Goal: Task Accomplishment & Management: Manage account settings

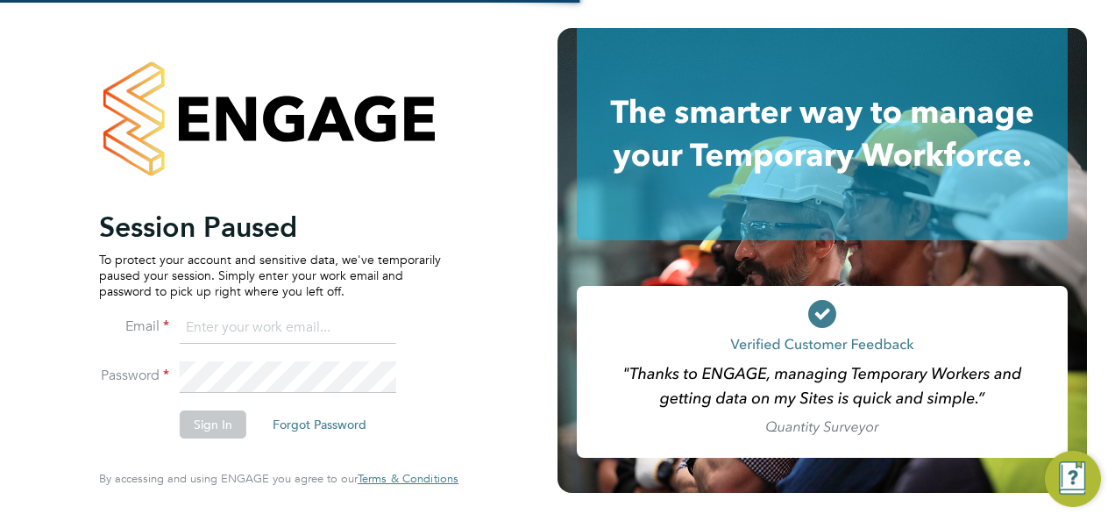
click at [504, 431] on div "Session Paused To protect your account and sensitive data, we've temporarily pa…" at bounding box center [279, 260] width 558 height 521
type input "jasmin.padmore@bgis.com"
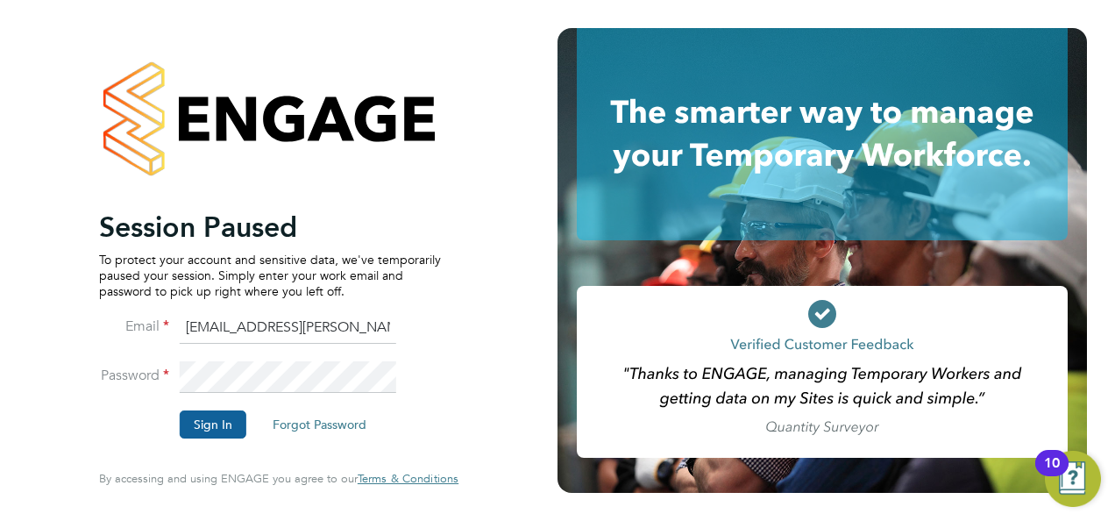
click at [236, 414] on button "Sign In" at bounding box center [213, 424] width 67 height 28
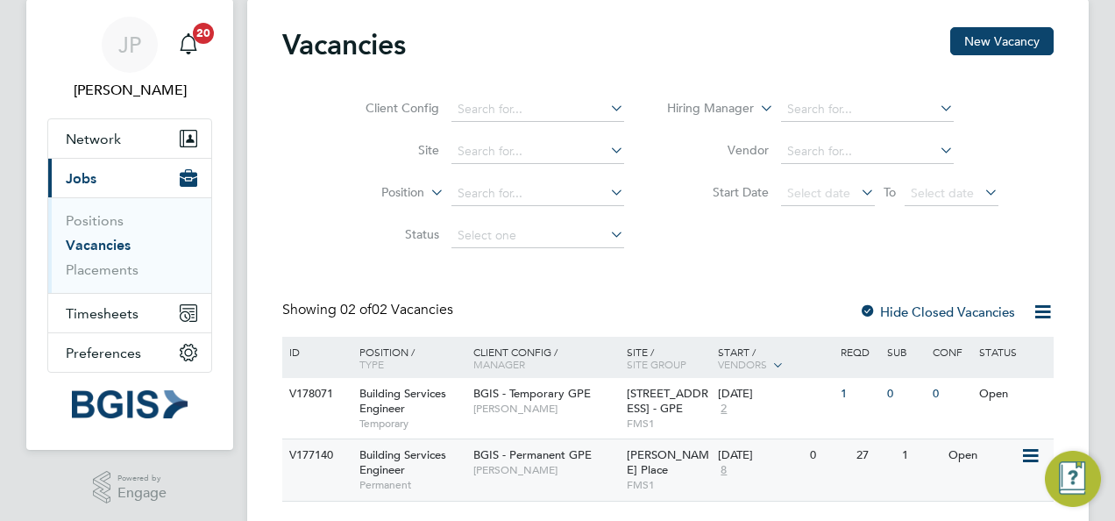
scroll to position [93, 0]
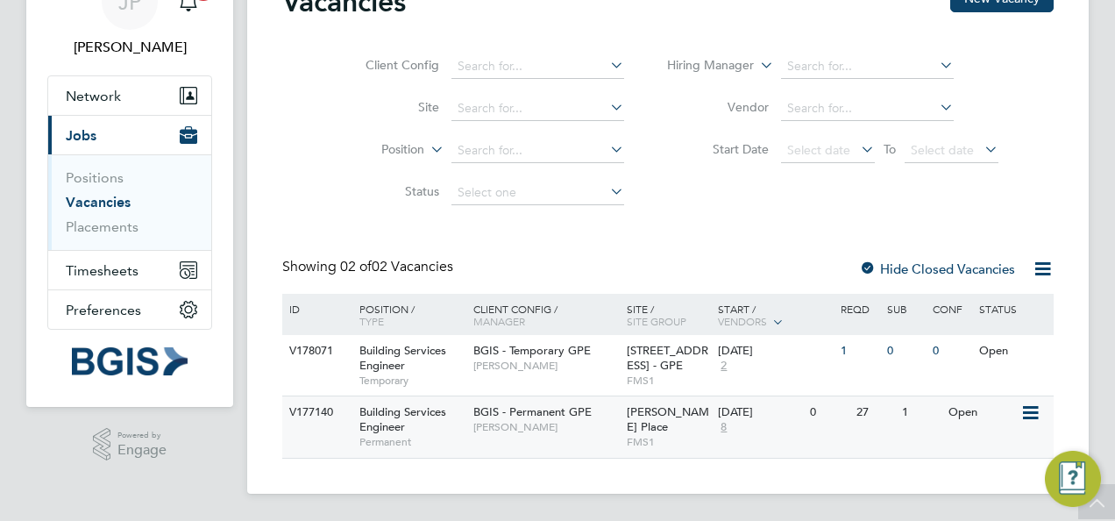
click at [538, 410] on span "BGIS - Permanent GPE" at bounding box center [532, 411] width 118 height 15
click at [566, 418] on span "BGIS - Permanent GPE" at bounding box center [532, 411] width 118 height 15
click at [514, 413] on span "BGIS - Permanent GPE" at bounding box center [532, 411] width 118 height 15
click at [427, 423] on div "Building Services Engineer Permanent" at bounding box center [407, 426] width 123 height 60
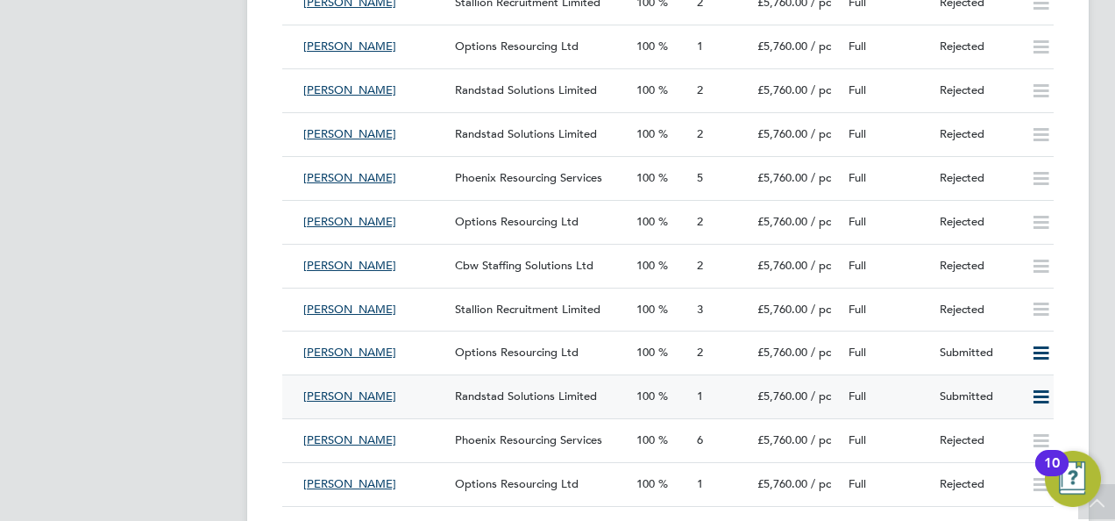
click at [902, 405] on div "Full" at bounding box center [887, 396] width 91 height 29
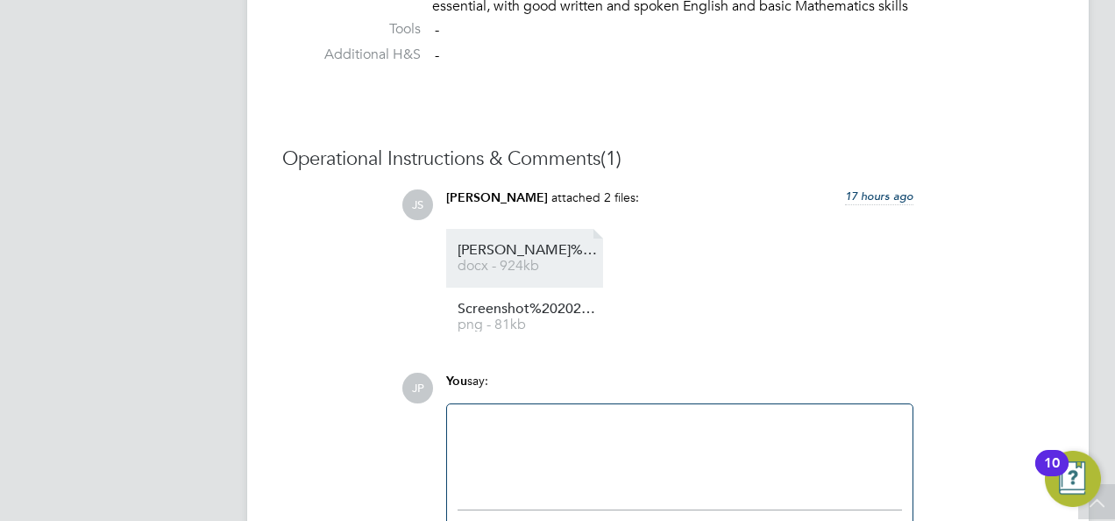
click at [588, 245] on span "Neil%20Warren%20-%20Formatted%20Resume%20(3)" at bounding box center [528, 250] width 140 height 13
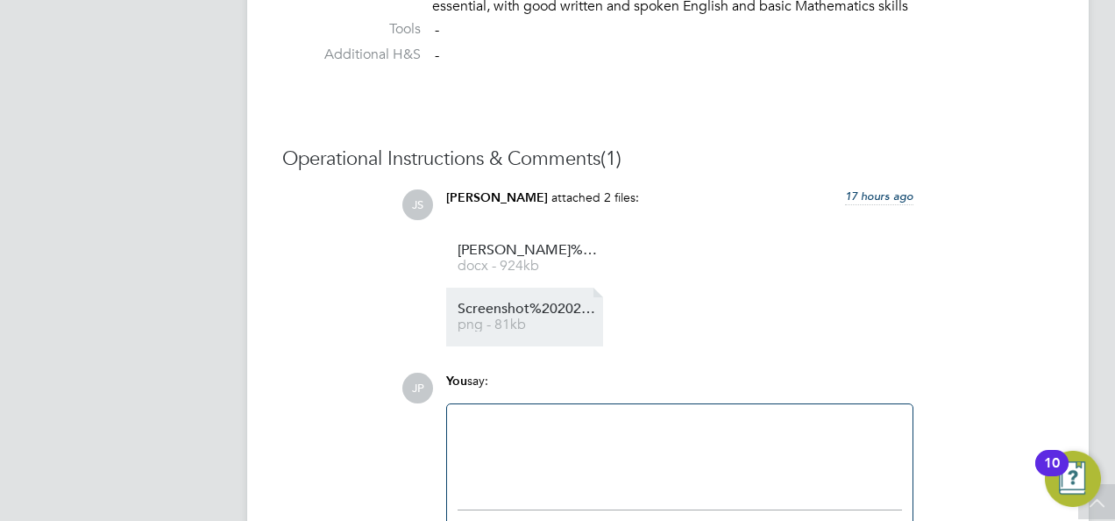
click at [522, 307] on span "Screenshot%202025-08-22%2009.51.54" at bounding box center [528, 308] width 140 height 13
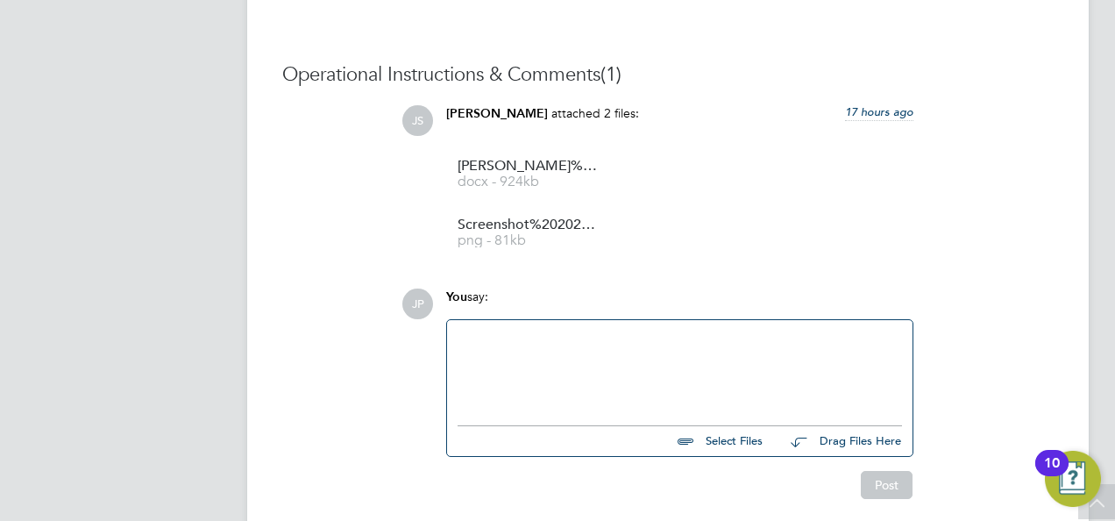
scroll to position [1631, 0]
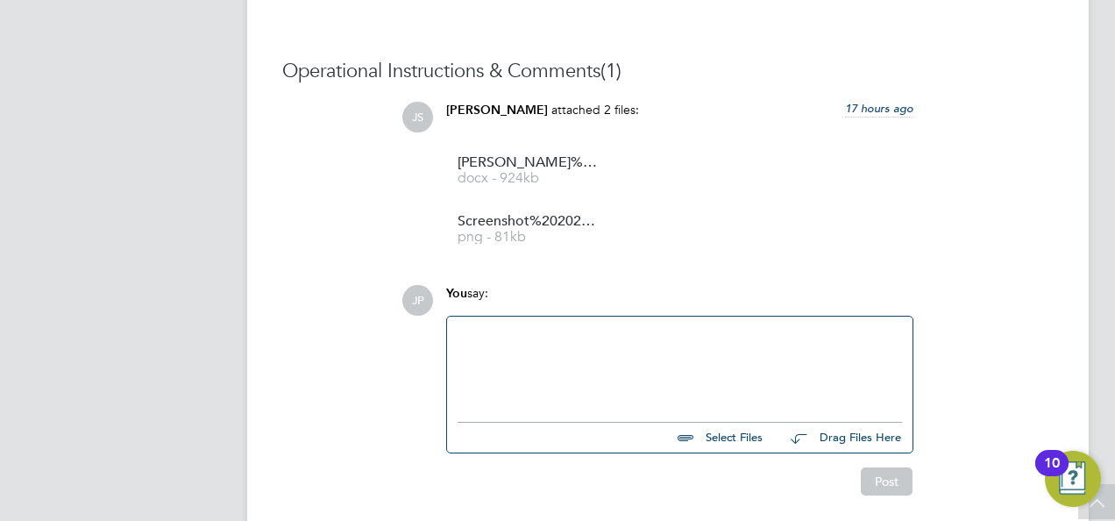
click at [587, 372] on div at bounding box center [680, 364] width 445 height 75
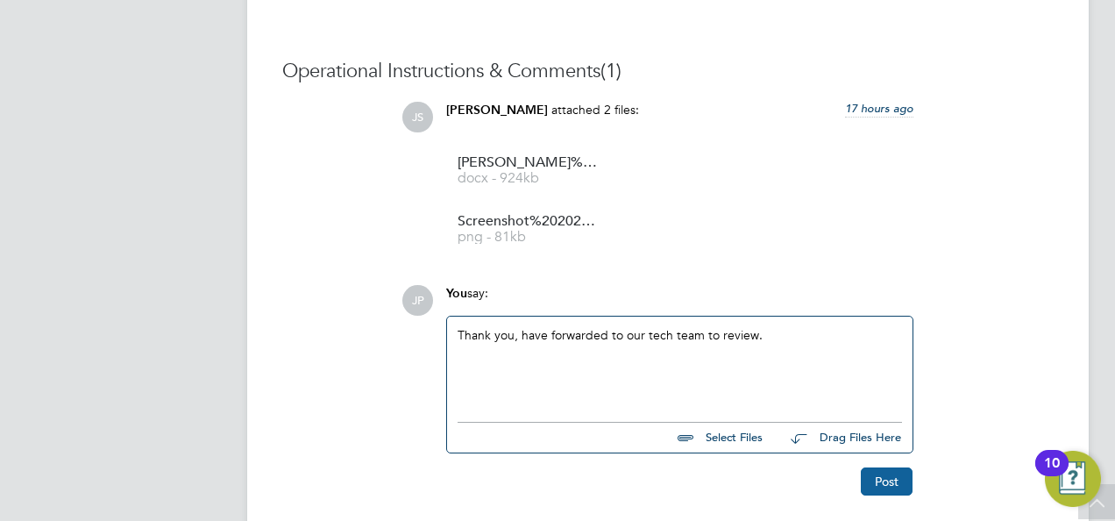
click at [884, 480] on button "Post" at bounding box center [887, 481] width 52 height 28
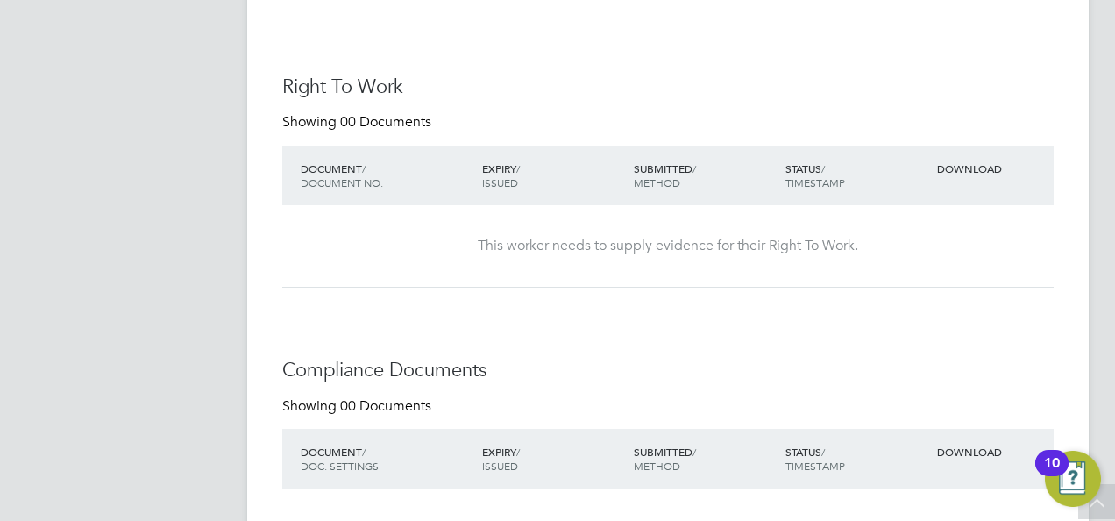
scroll to position [228, 0]
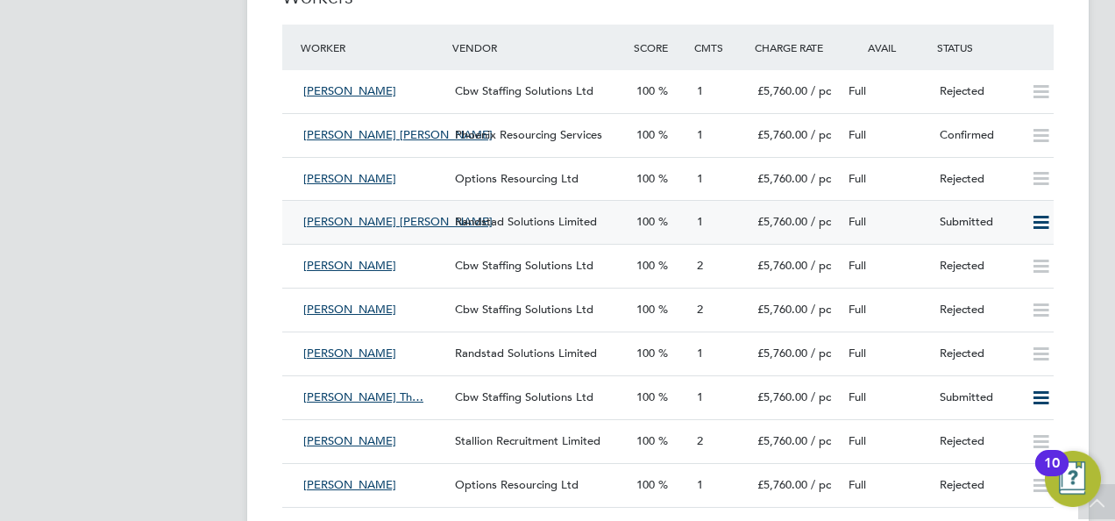
click at [896, 218] on div "Full" at bounding box center [887, 222] width 91 height 29
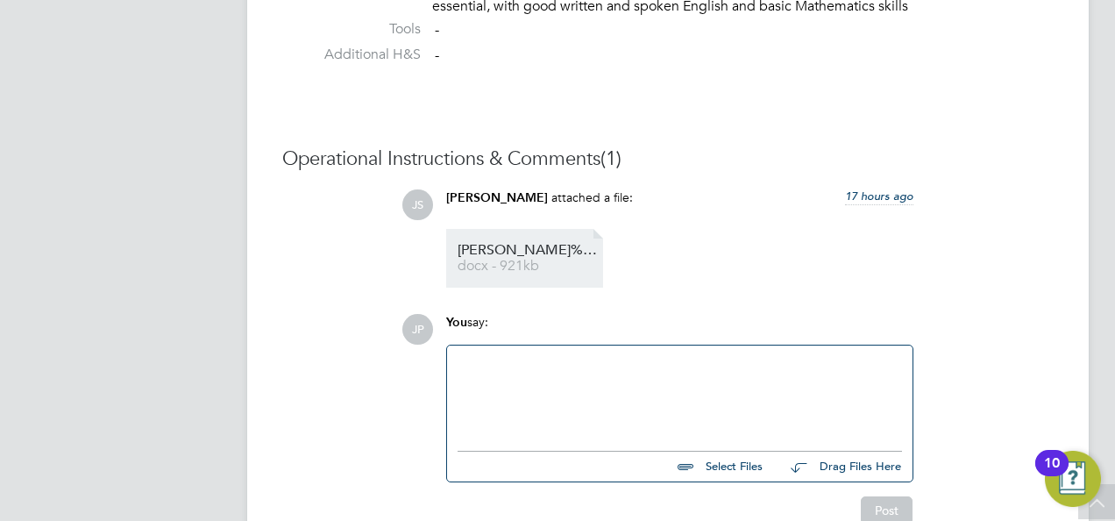
click at [577, 256] on span "Alkesh%20Dave%20-%20Formatted%20Resume%20(1)" at bounding box center [528, 250] width 140 height 13
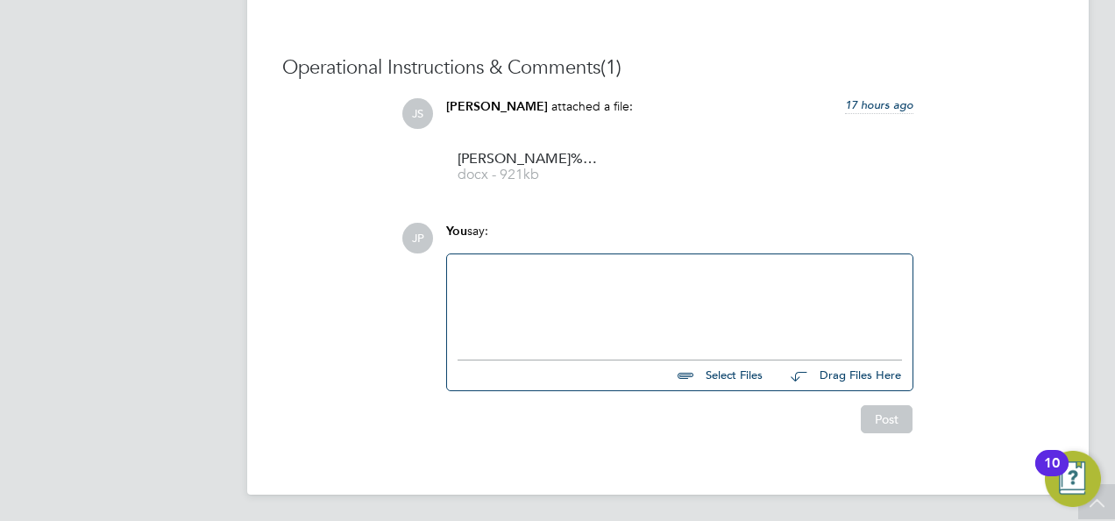
click at [549, 288] on div at bounding box center [680, 302] width 445 height 75
click at [544, 274] on div "hi, Can we havetech test results and certs please" at bounding box center [680, 302] width 445 height 75
click at [870, 416] on button "Post" at bounding box center [887, 419] width 52 height 28
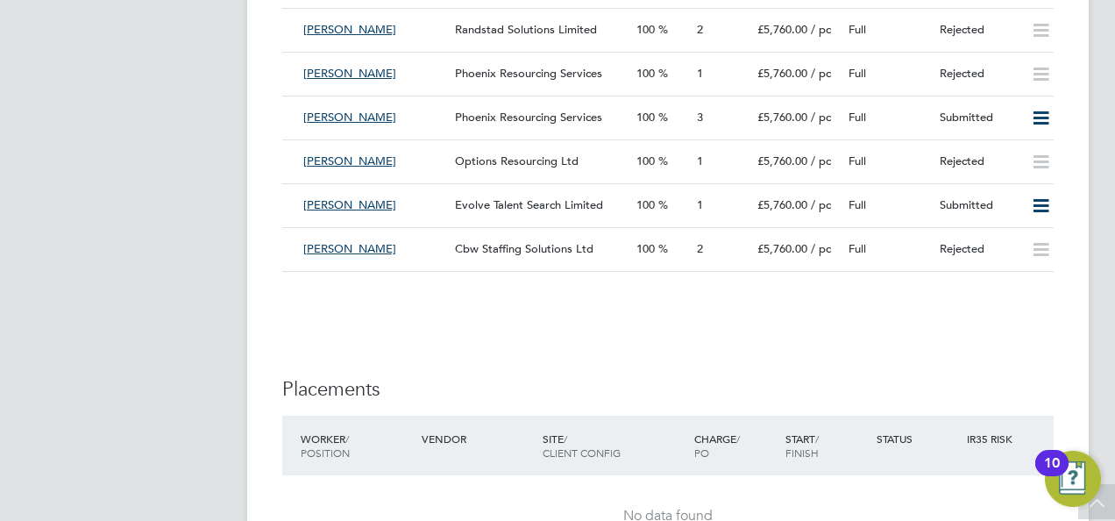
scroll to position [3419, 0]
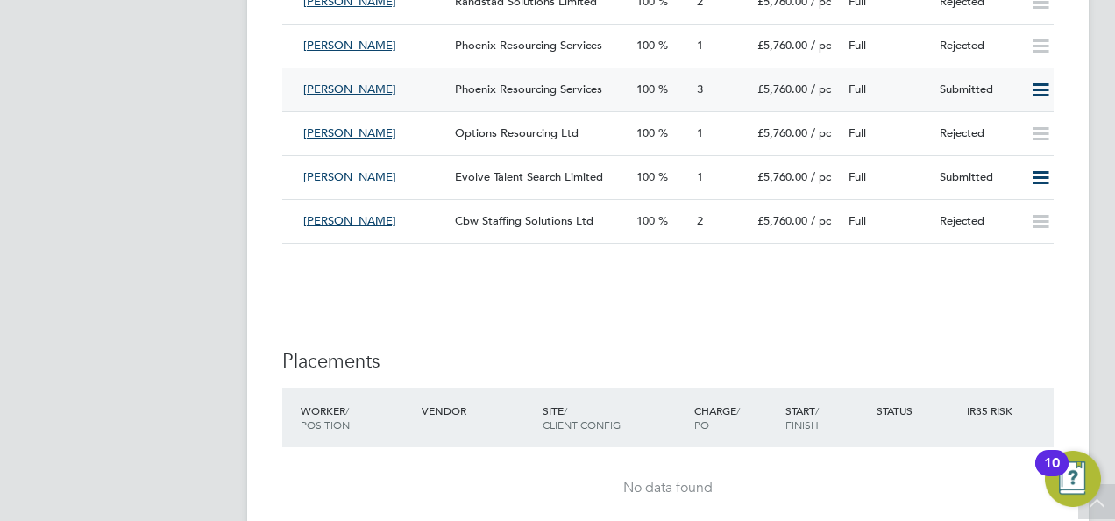
click at [905, 100] on div "Full" at bounding box center [887, 89] width 91 height 29
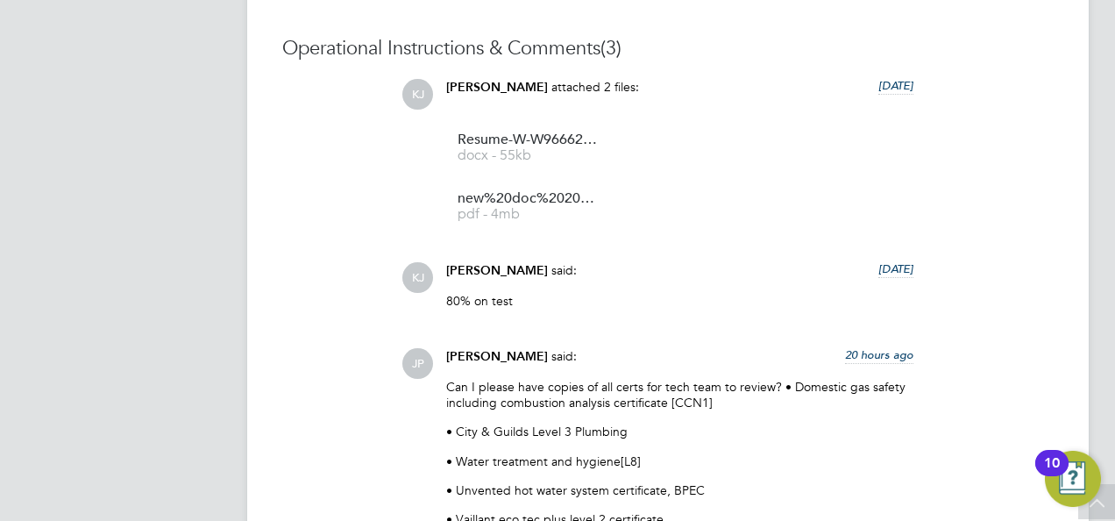
scroll to position [1518, 0]
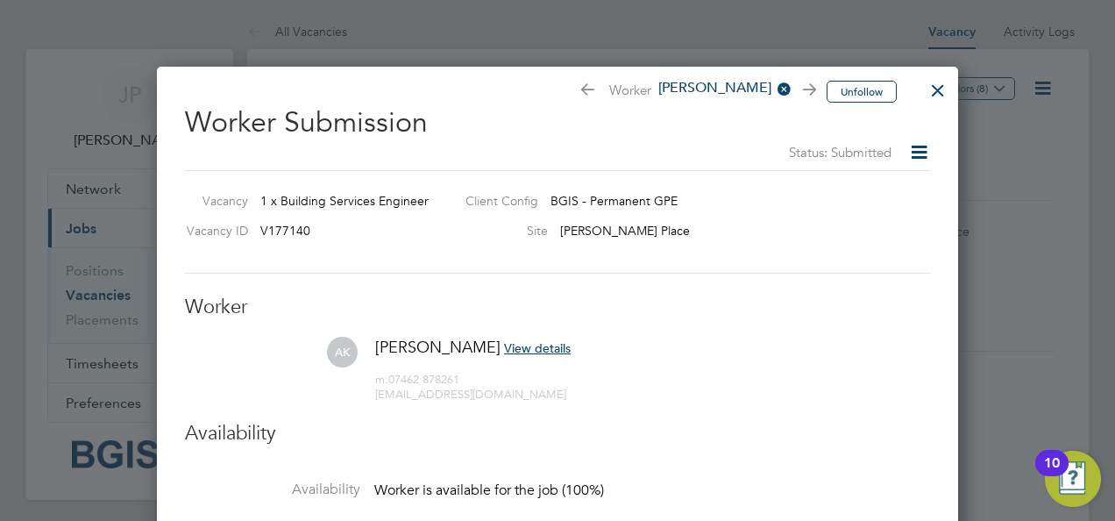
click at [935, 91] on div at bounding box center [938, 86] width 32 height 32
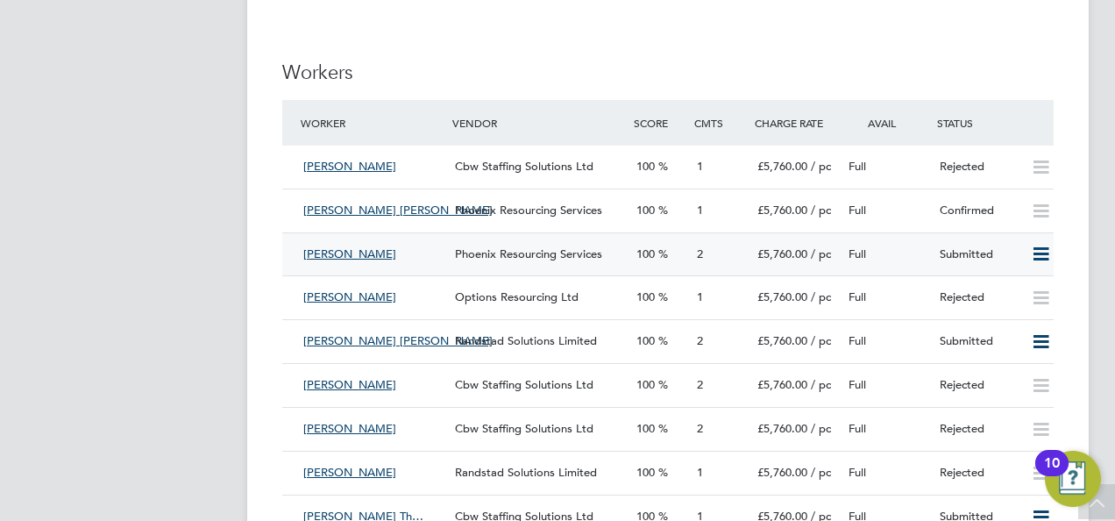
click at [912, 247] on div "Full" at bounding box center [887, 254] width 91 height 29
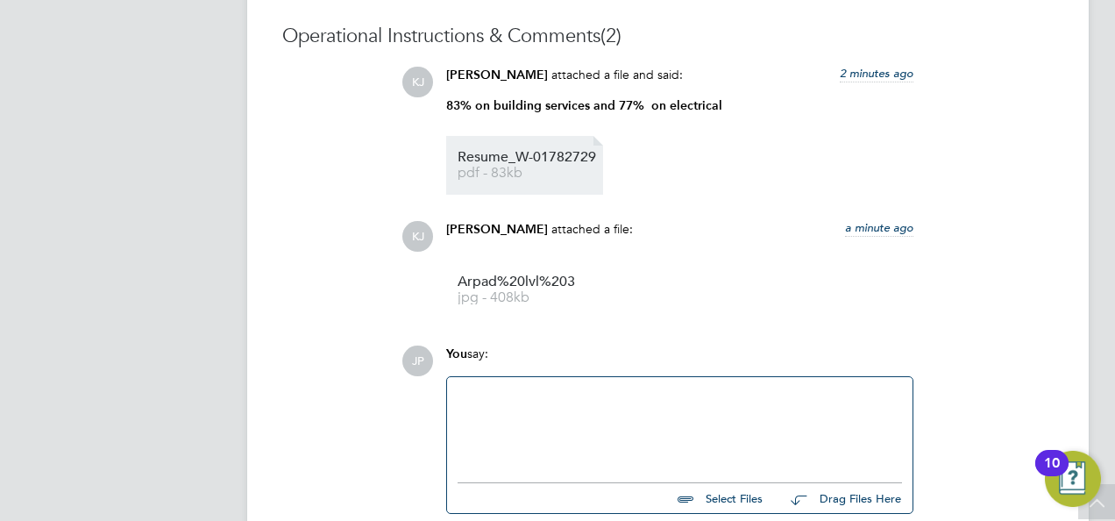
click at [501, 174] on span "pdf - 83kb" at bounding box center [528, 173] width 140 height 13
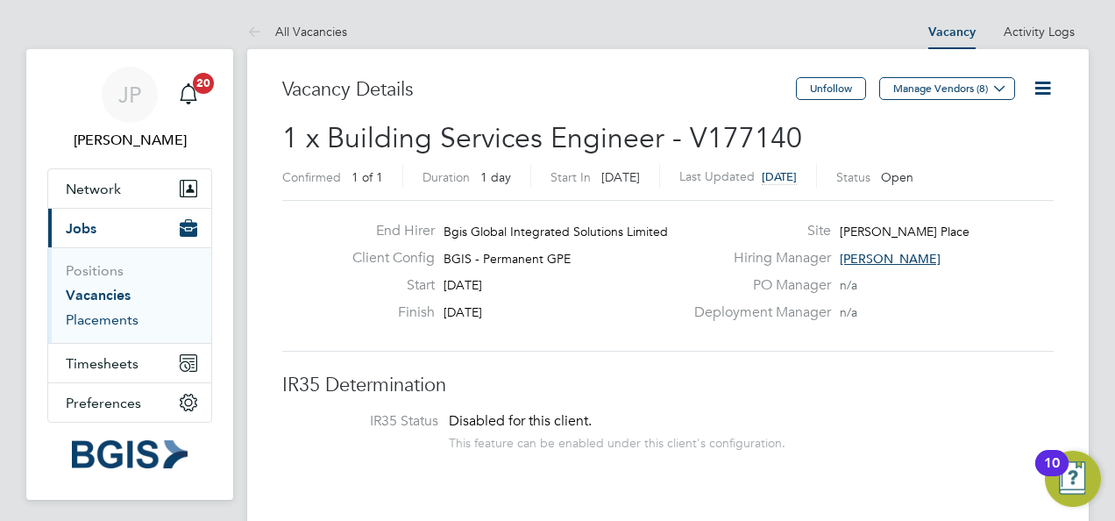
click at [109, 314] on link "Placements" at bounding box center [102, 319] width 73 height 17
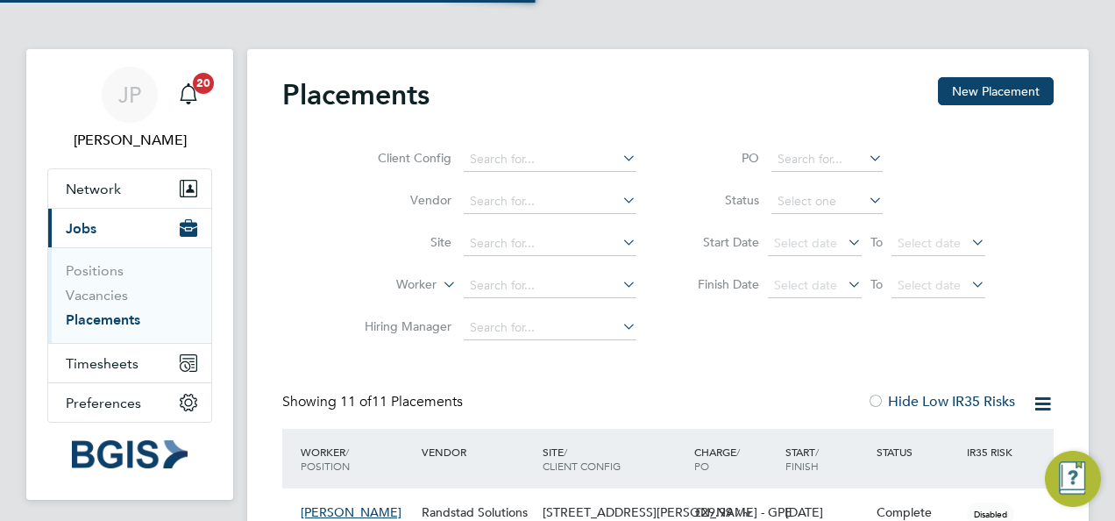
scroll to position [67, 122]
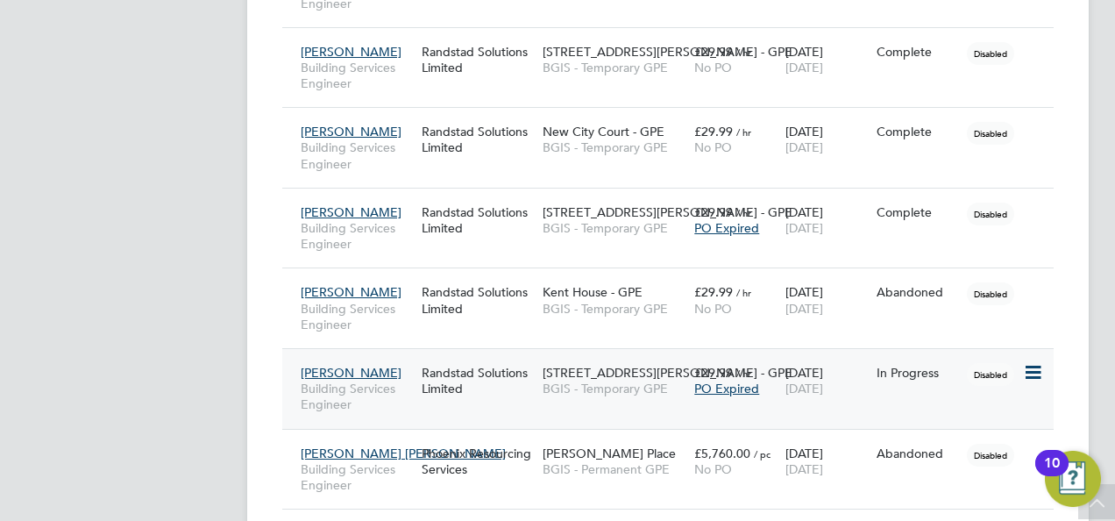
click at [358, 373] on span "Daniel Kamara" at bounding box center [351, 373] width 101 height 16
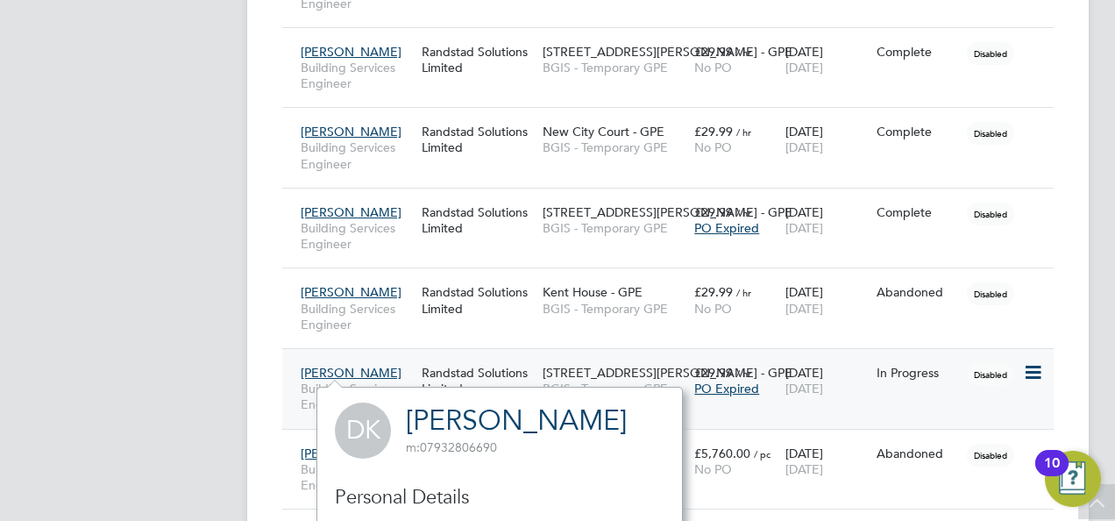
click at [363, 368] on span "Daniel Kamara" at bounding box center [351, 373] width 101 height 16
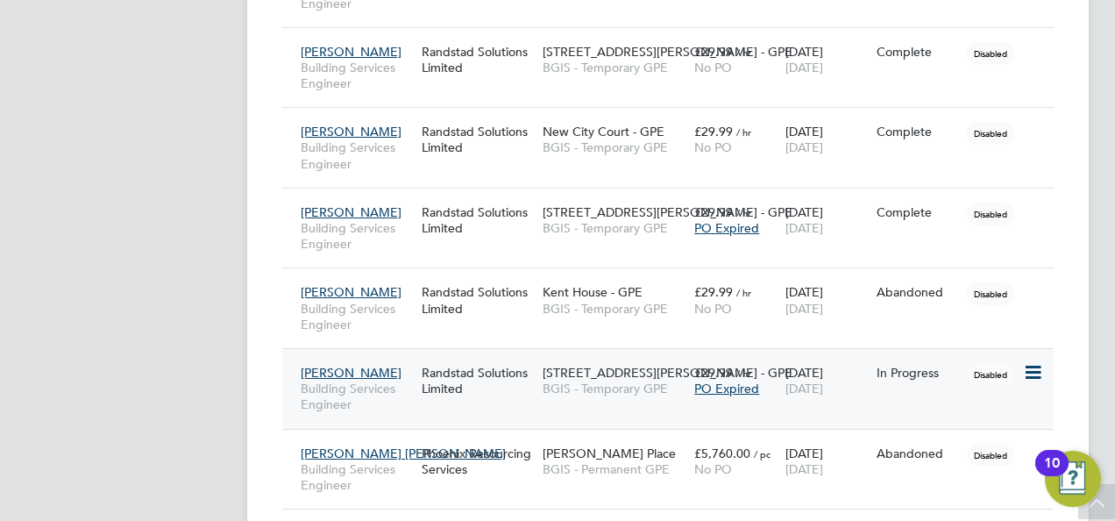
click at [982, 396] on div "Daniel Kamara Building Services Engineer Randstad Solutions Limited 31-34 Alfre…" at bounding box center [668, 388] width 772 height 81
click at [1028, 369] on icon at bounding box center [1032, 372] width 18 height 21
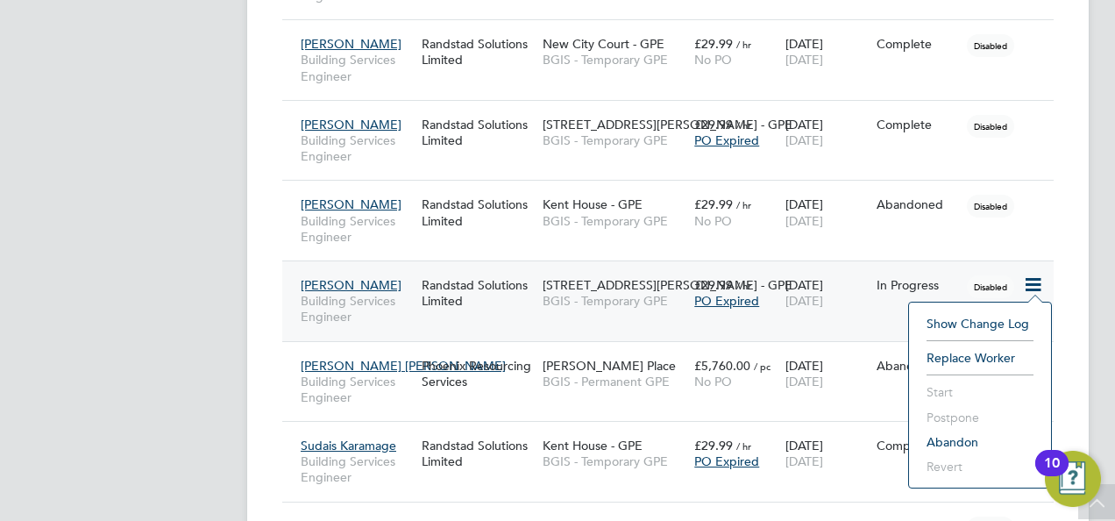
click at [840, 286] on div "04 Aug 2025 29 Aug 2025" at bounding box center [826, 292] width 91 height 49
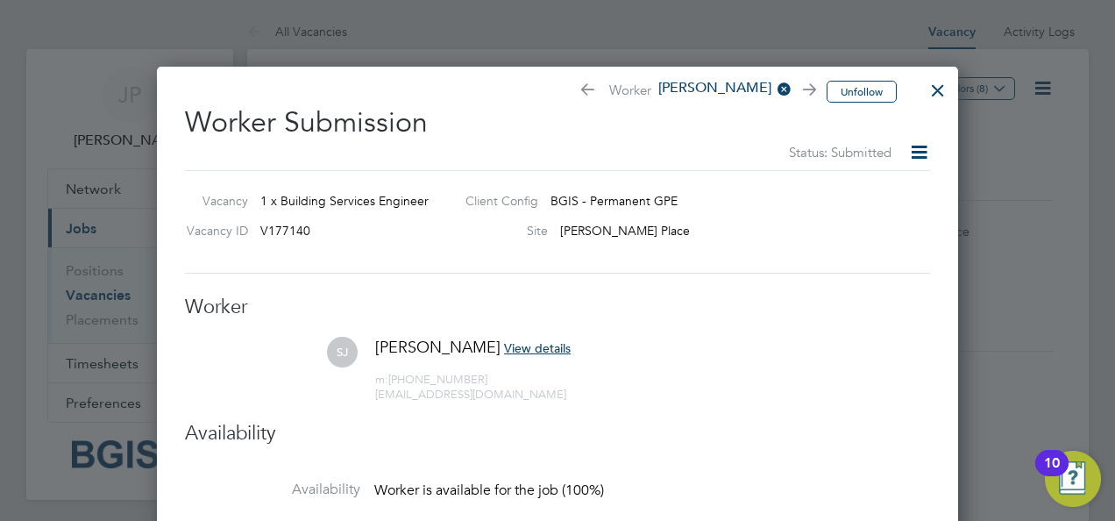
click at [571, 344] on span "View details" at bounding box center [537, 348] width 67 height 16
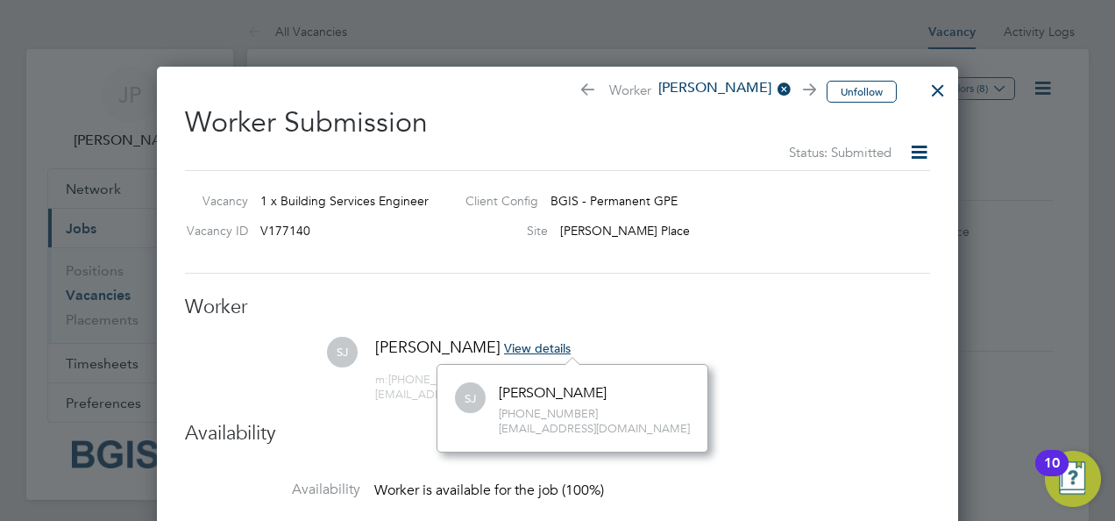
click at [939, 89] on div at bounding box center [938, 86] width 32 height 32
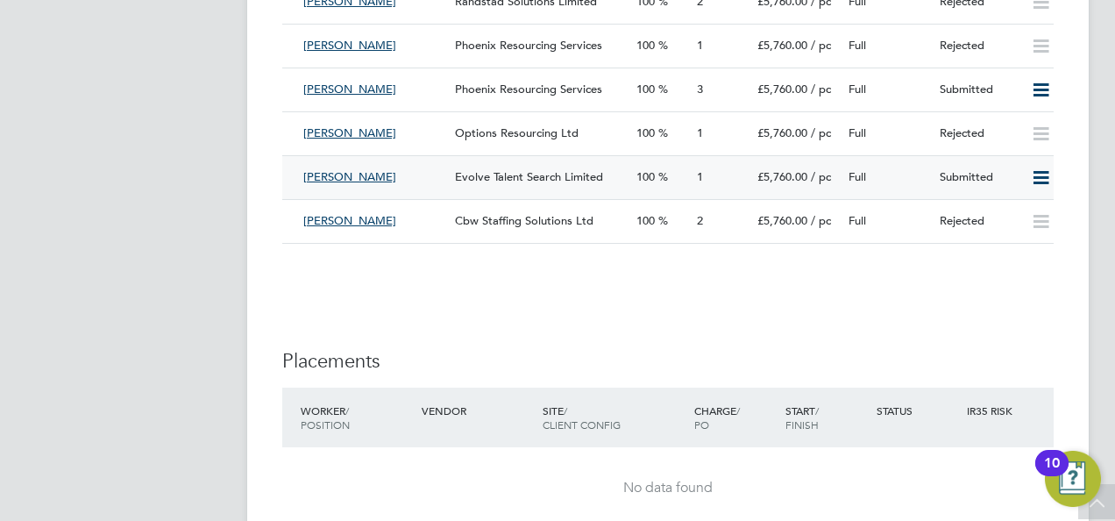
click at [918, 184] on div "Full" at bounding box center [887, 177] width 91 height 29
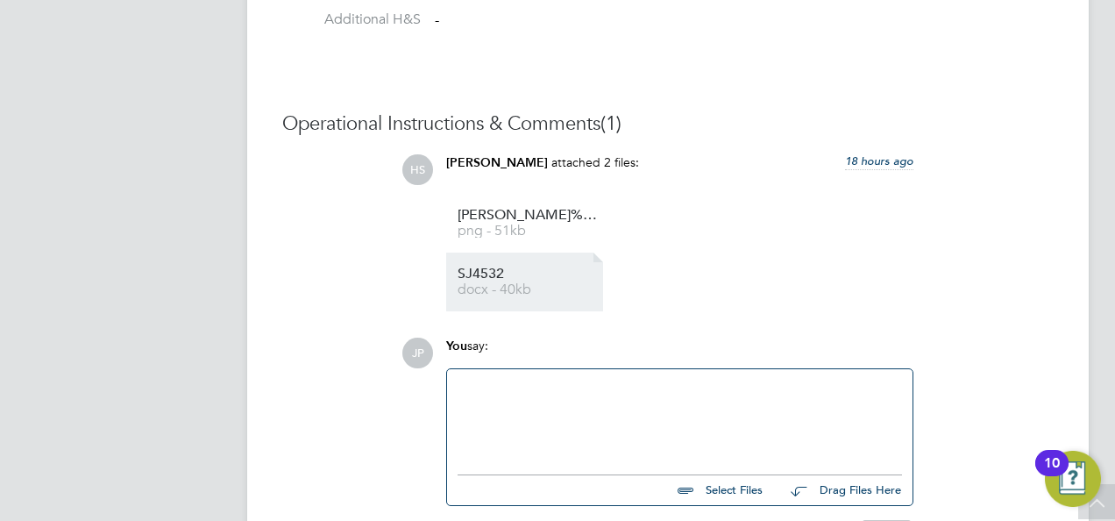
click at [496, 272] on span "SJ4532" at bounding box center [528, 273] width 140 height 13
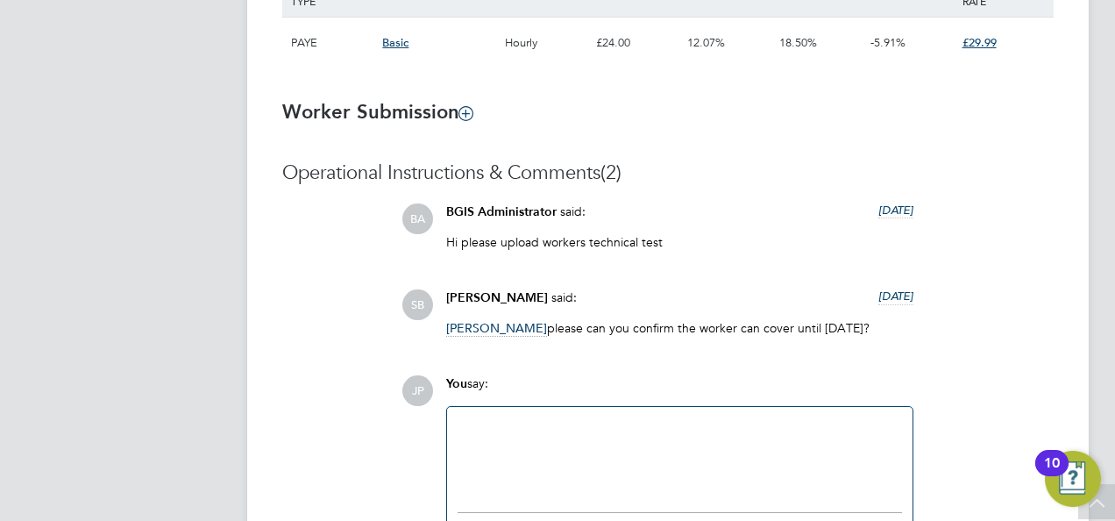
click at [501, 331] on span "[PERSON_NAME]" at bounding box center [496, 328] width 101 height 17
